Goal: Information Seeking & Learning: Check status

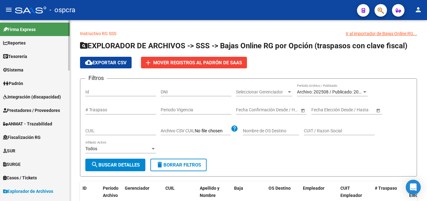
click at [23, 82] on span "Padrón" at bounding box center [13, 83] width 20 height 7
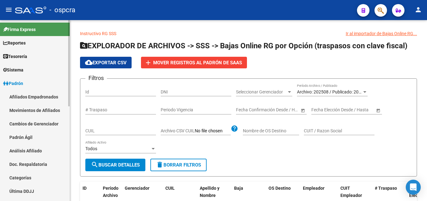
click at [38, 96] on link "Afiliados Empadronados" at bounding box center [35, 96] width 70 height 13
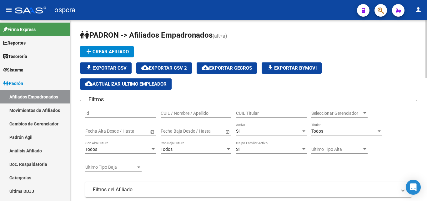
click at [353, 115] on span "Seleccionar Gerenciador" at bounding box center [337, 112] width 51 height 5
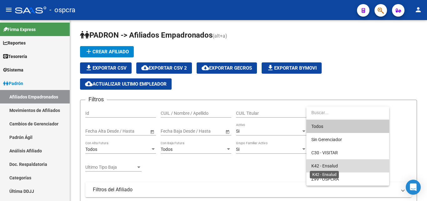
click at [333, 166] on span "K42 - Ensalud" at bounding box center [325, 165] width 27 height 5
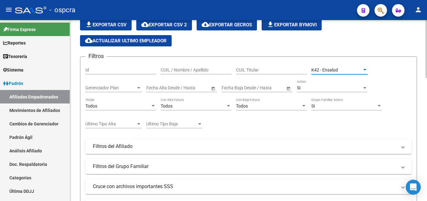
scroll to position [94, 0]
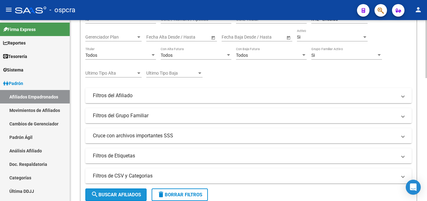
click at [125, 194] on span "search Buscar Afiliados" at bounding box center [116, 195] width 50 height 6
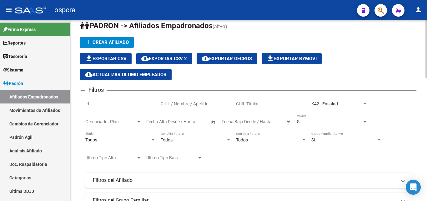
scroll to position [0, 0]
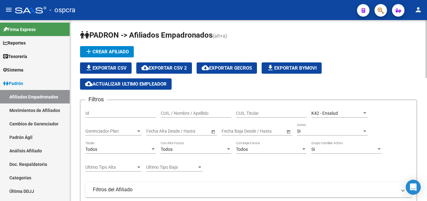
click at [167, 67] on span "cloud_download Exportar CSV 2" at bounding box center [164, 68] width 46 height 6
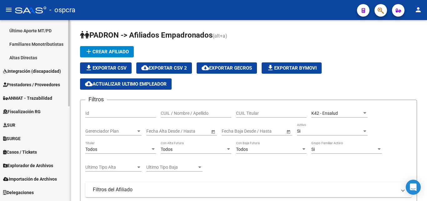
scroll to position [199, 0]
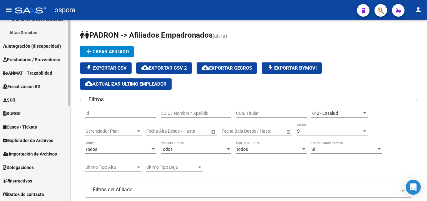
click at [42, 137] on span "Explorador de Archivos" at bounding box center [28, 140] width 50 height 7
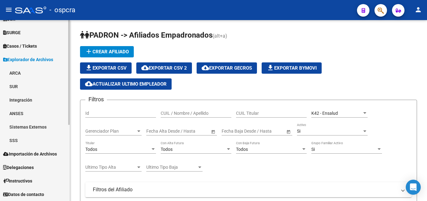
scroll to position [131, 0]
click at [17, 143] on link "SSS" at bounding box center [35, 139] width 70 height 13
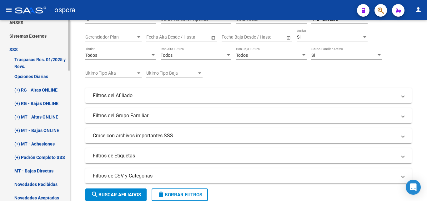
scroll to position [194, 0]
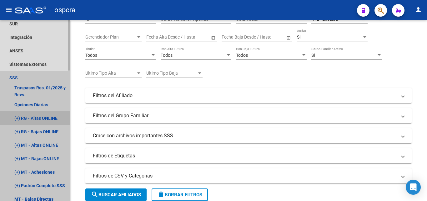
click at [47, 113] on link "(+) RG - Altas ONLINE" at bounding box center [35, 117] width 70 height 13
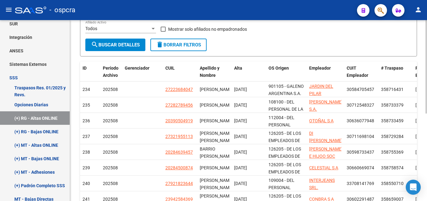
scroll to position [169, 0]
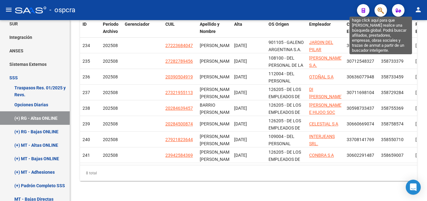
click at [379, 10] on icon "button" at bounding box center [381, 10] width 6 height 7
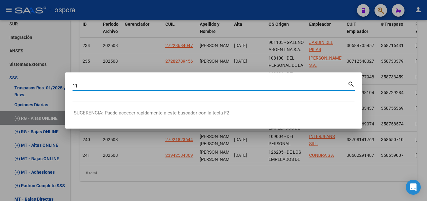
type input "1"
type input "22457214"
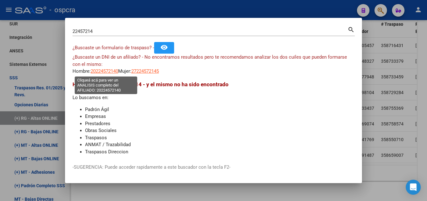
click at [109, 69] on span "20224572140" at bounding box center [105, 71] width 28 height 6
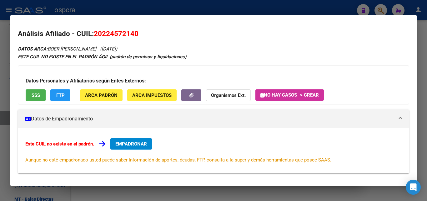
click at [38, 95] on span "SSS" at bounding box center [36, 95] width 8 height 6
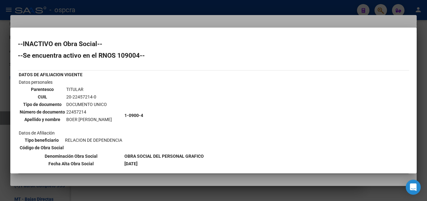
click at [181, 21] on div at bounding box center [213, 100] width 427 height 201
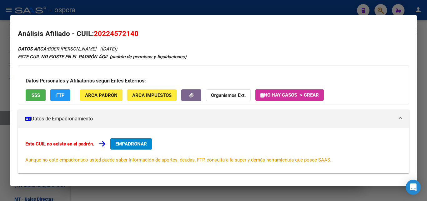
click at [1, 100] on div at bounding box center [213, 100] width 427 height 201
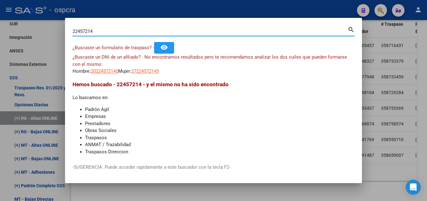
drag, startPoint x: 98, startPoint y: 32, endPoint x: 37, endPoint y: 41, distance: 61.7
click at [37, 41] on div "22457214 Buscar (apellido, dni, cuil, nro traspaso, cuit, obra social) search ¿…" at bounding box center [213, 100] width 427 height 201
type input "92182364"
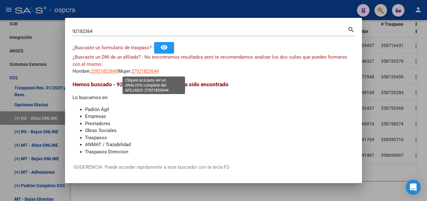
click at [158, 72] on span "27921823644" at bounding box center [145, 71] width 28 height 6
type textarea "27921823644"
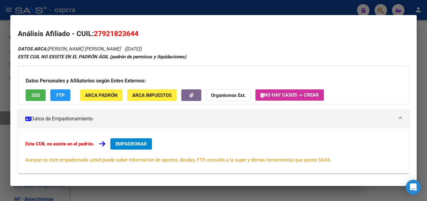
click at [35, 96] on span "SSS" at bounding box center [36, 95] width 8 height 6
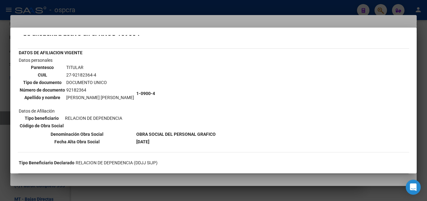
scroll to position [31, 0]
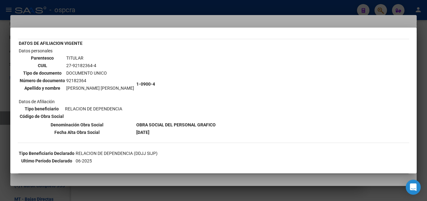
click at [145, 18] on div at bounding box center [213, 100] width 427 height 201
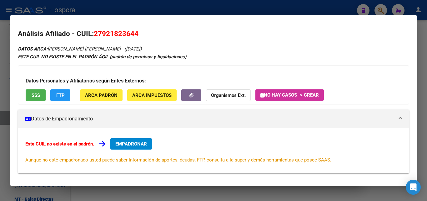
click at [0, 88] on div at bounding box center [213, 100] width 427 height 201
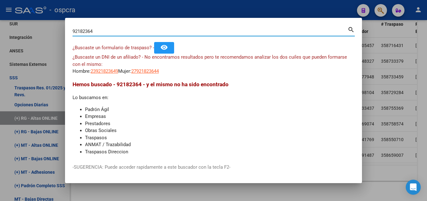
drag, startPoint x: 100, startPoint y: 31, endPoint x: 27, endPoint y: 49, distance: 75.4
click at [27, 49] on div "92182364 Buscar (apellido, dni, cuil, nro traspaso, cuit, obra social) search ¿…" at bounding box center [213, 100] width 427 height 201
type input "22457214"
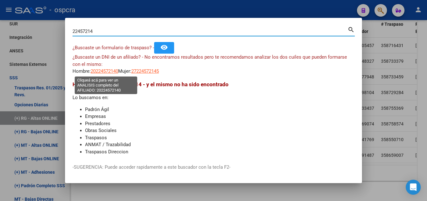
click at [109, 69] on span "20224572140" at bounding box center [105, 71] width 28 height 6
type textarea "20224572140"
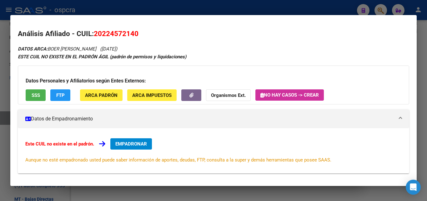
click at [23, 94] on div "Datos Personales y Afiliatorios según Entes Externos: SSS FTP ARCA Padrón ARCA …" at bounding box center [214, 84] width 392 height 39
click at [30, 96] on button "SSS" at bounding box center [36, 95] width 20 height 12
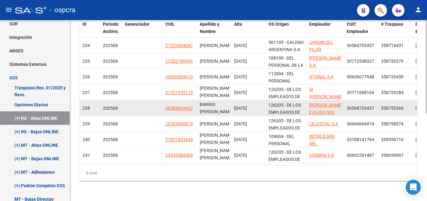
scroll to position [0, 0]
